Goal: Transaction & Acquisition: Purchase product/service

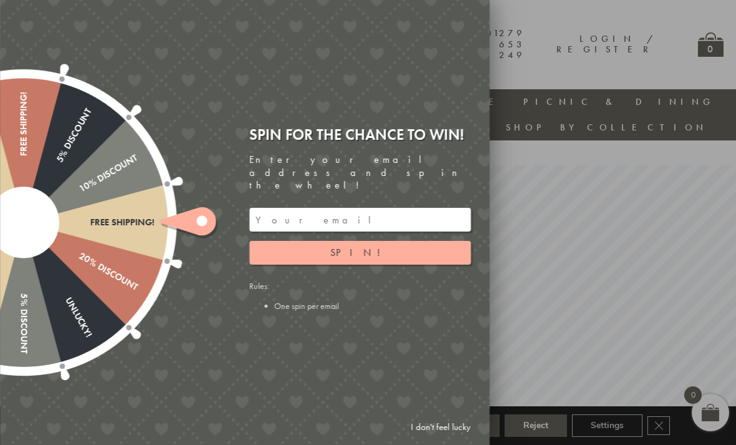
click at [449, 417] on link "I don't feel lucky" at bounding box center [441, 426] width 72 height 23
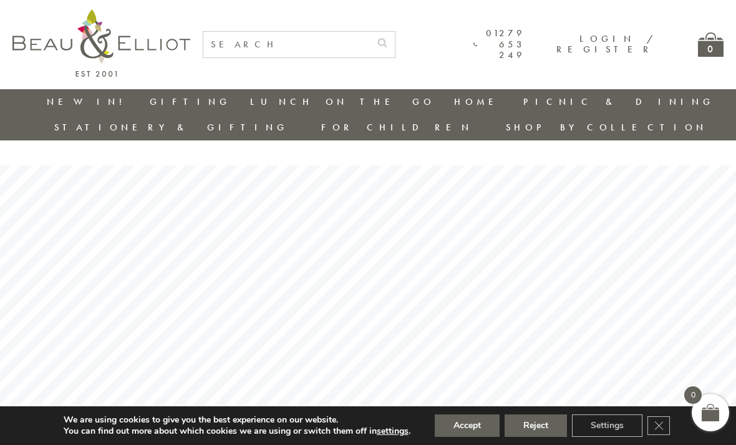
click at [446, 192] on link "Lunch Bags" at bounding box center [390, 197] width 112 height 11
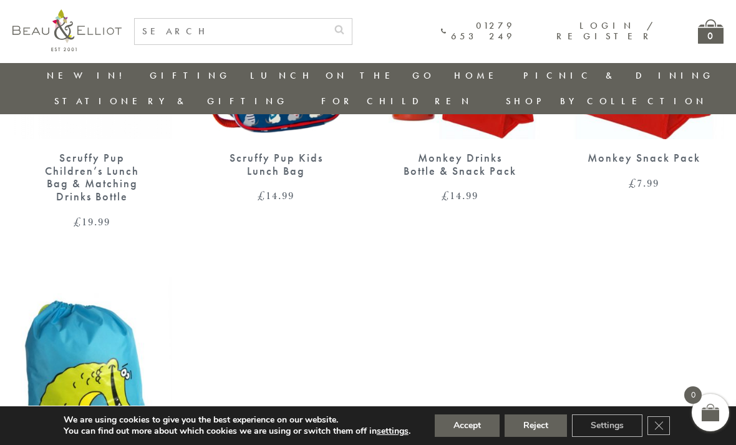
scroll to position [1157, 0]
click at [263, 104] on link "Insulated Lunch Bags" at bounding box center [319, 112] width 112 height 22
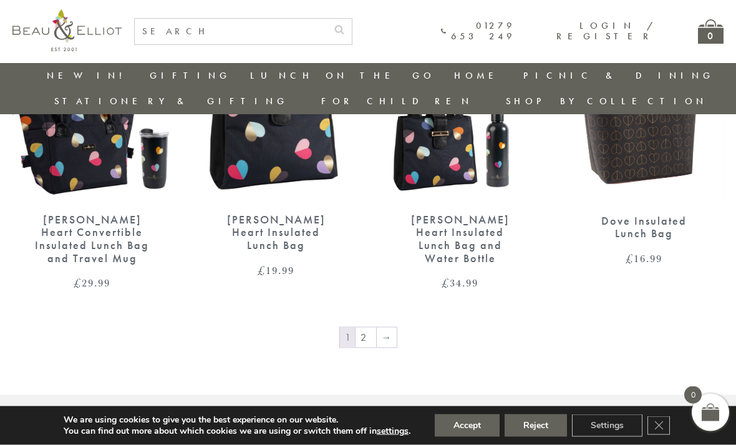
scroll to position [1930, 0]
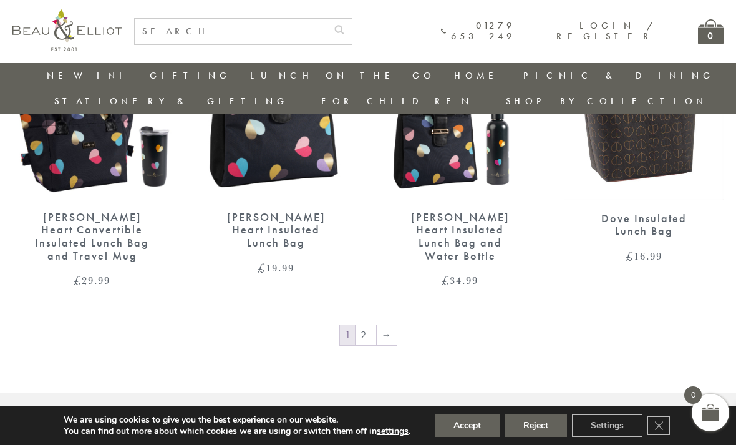
click at [371, 325] on link "2" at bounding box center [366, 335] width 21 height 20
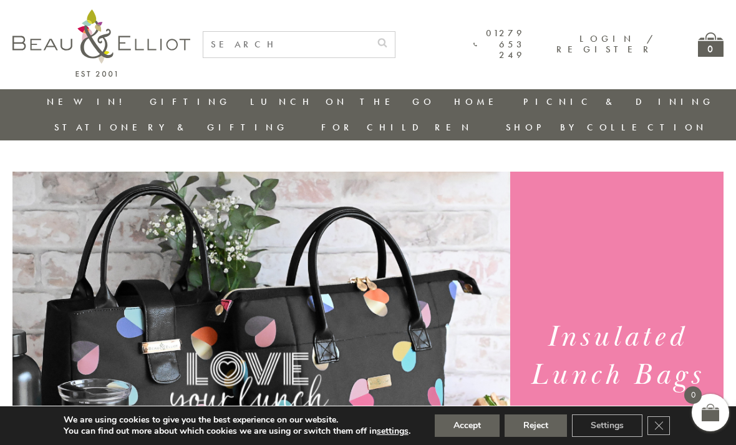
scroll to position [1970, 0]
